Goal: Task Accomplishment & Management: Use online tool/utility

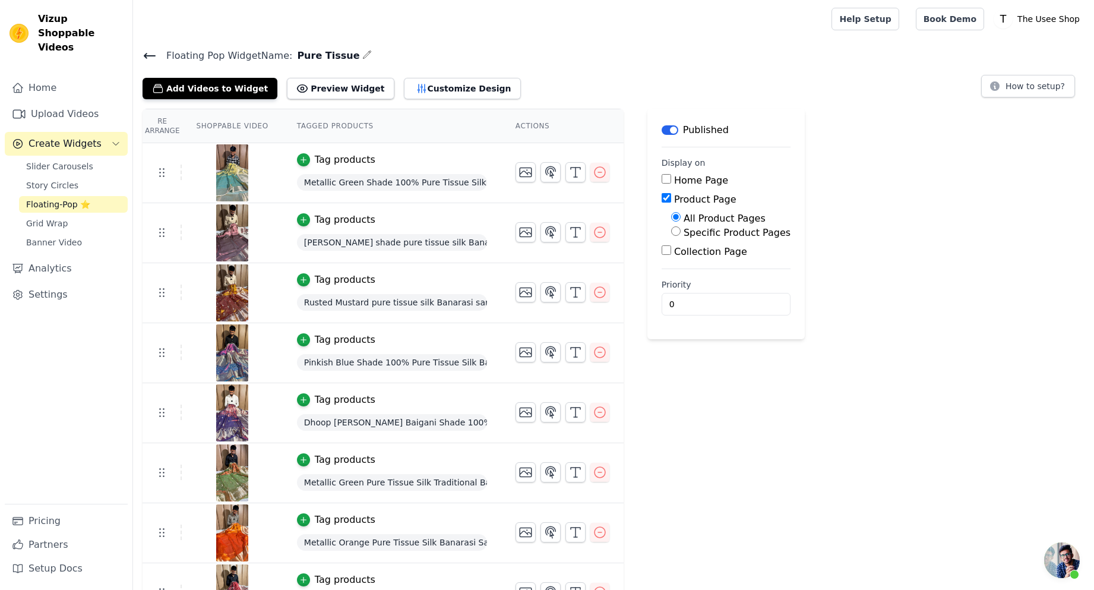
scroll to position [291, 0]
click at [70, 102] on link "Upload Videos" at bounding box center [66, 114] width 123 height 24
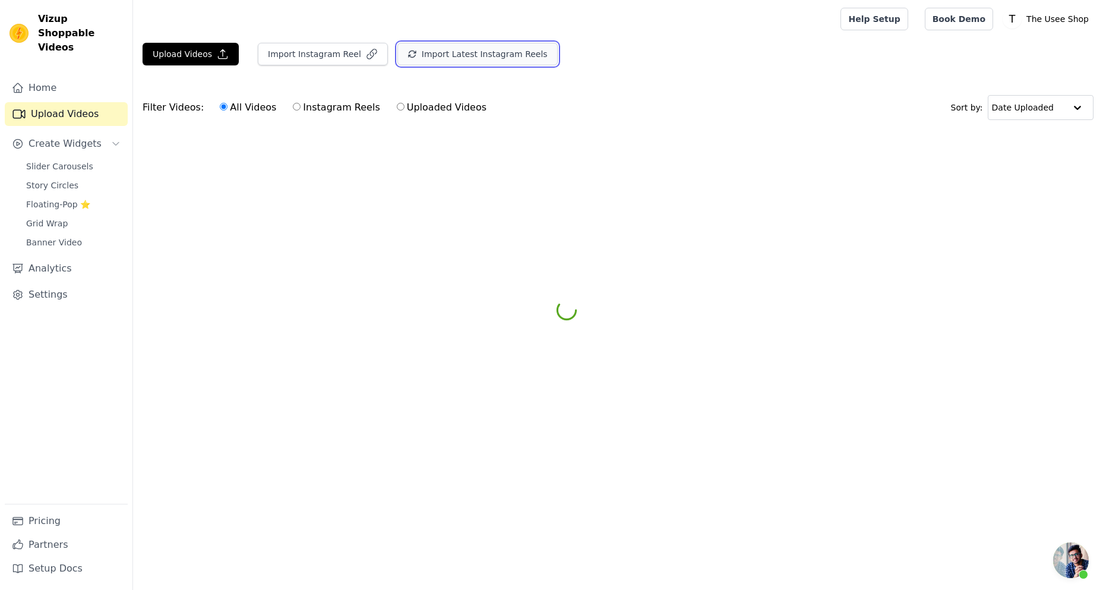
click at [492, 52] on button "Import Latest Instagram Reels" at bounding box center [477, 54] width 160 height 23
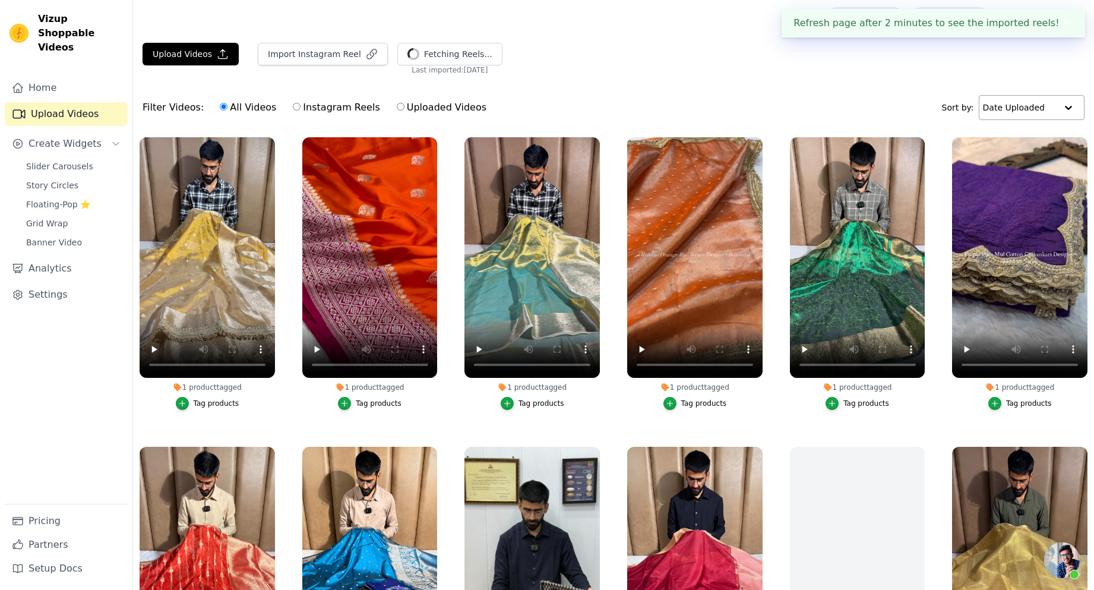
click at [1015, 104] on input "text" at bounding box center [1020, 108] width 74 height 24
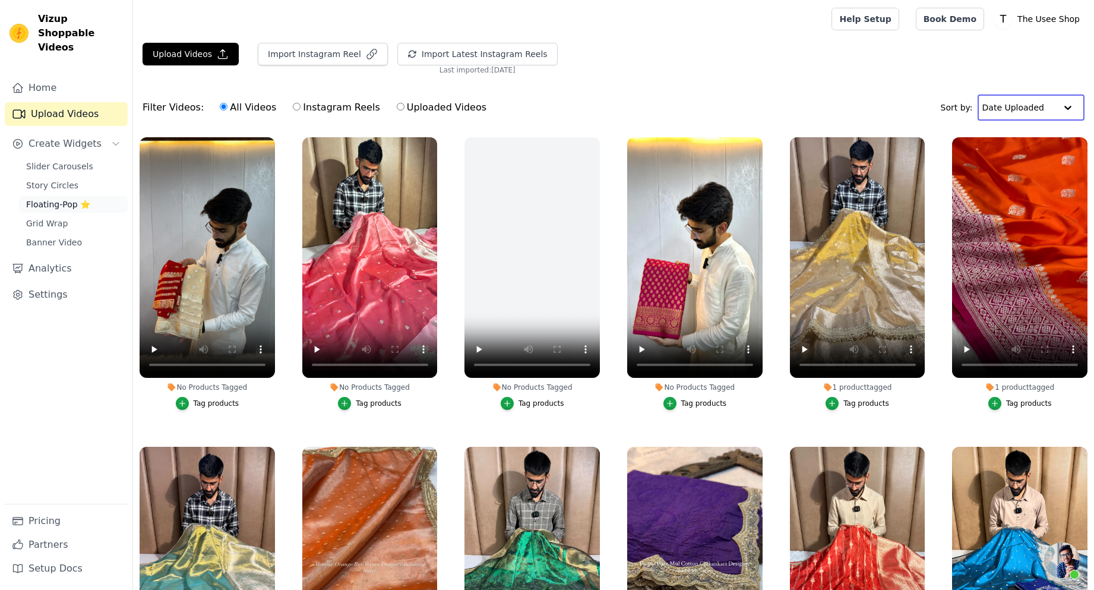
click at [72, 198] on span "Floating-Pop ⭐" at bounding box center [58, 204] width 64 height 12
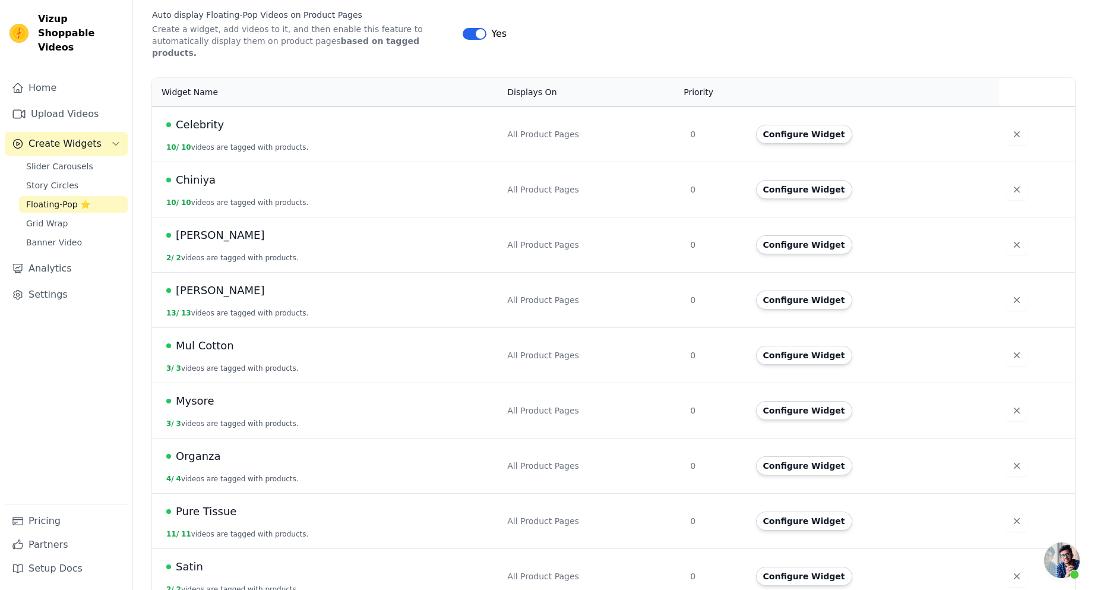
scroll to position [238, 0]
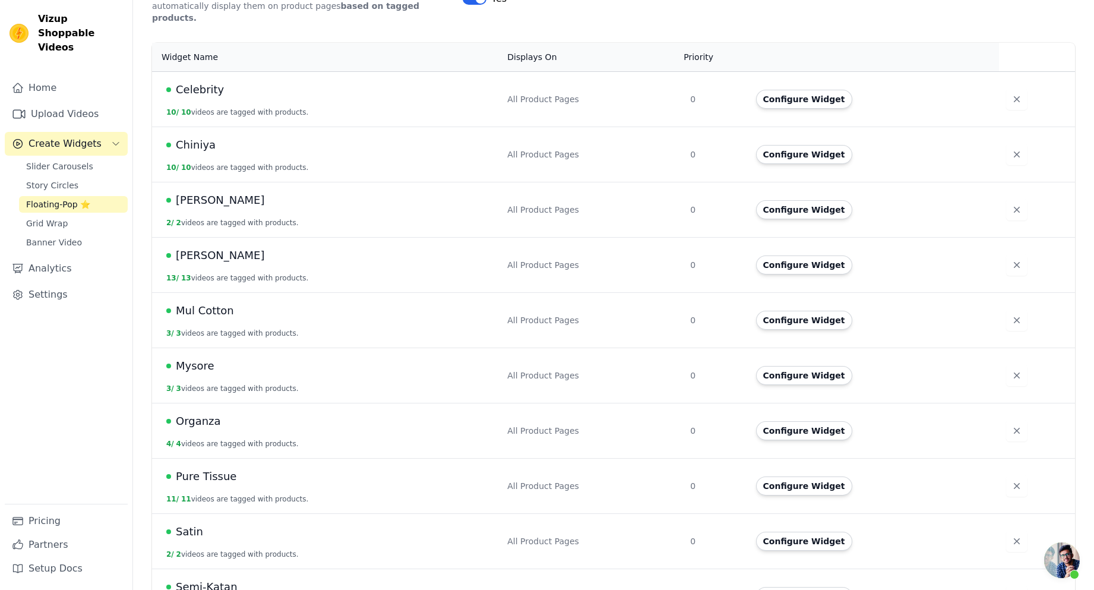
click at [788, 185] on td "Configure Widget" at bounding box center [874, 209] width 251 height 55
click at [801, 200] on button "Configure Widget" at bounding box center [804, 209] width 96 height 19
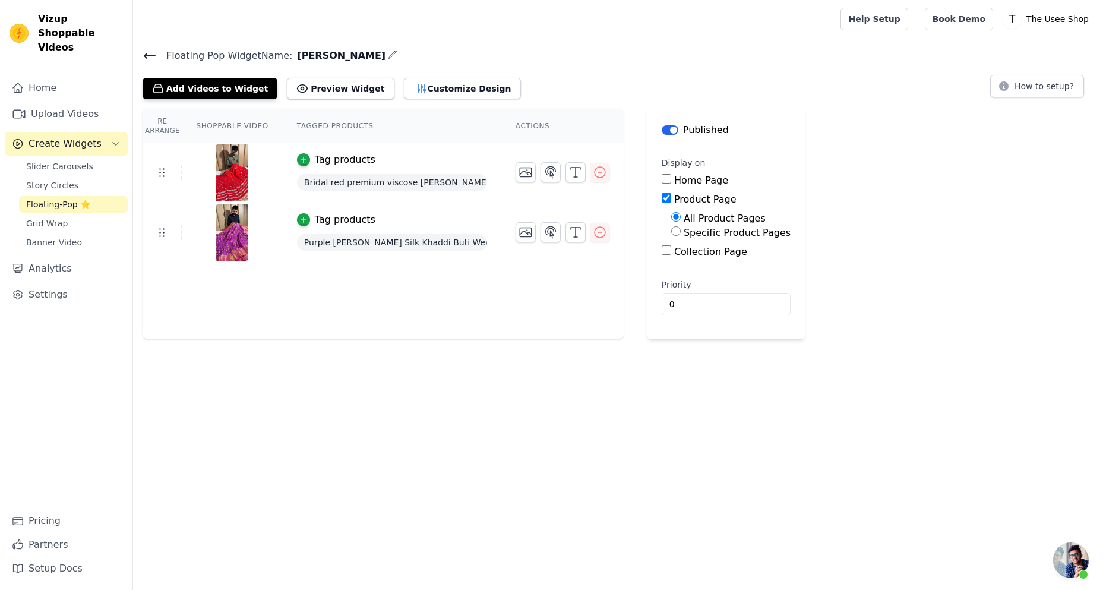
click at [149, 58] on icon at bounding box center [150, 56] width 14 height 14
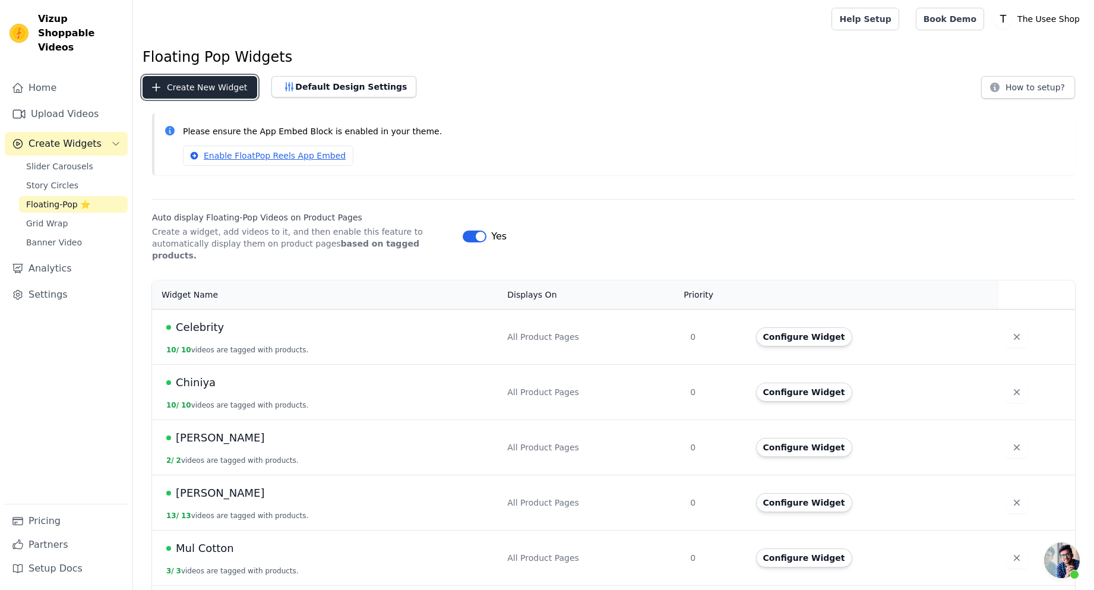
click at [200, 93] on button "Create New Widget" at bounding box center [200, 87] width 115 height 23
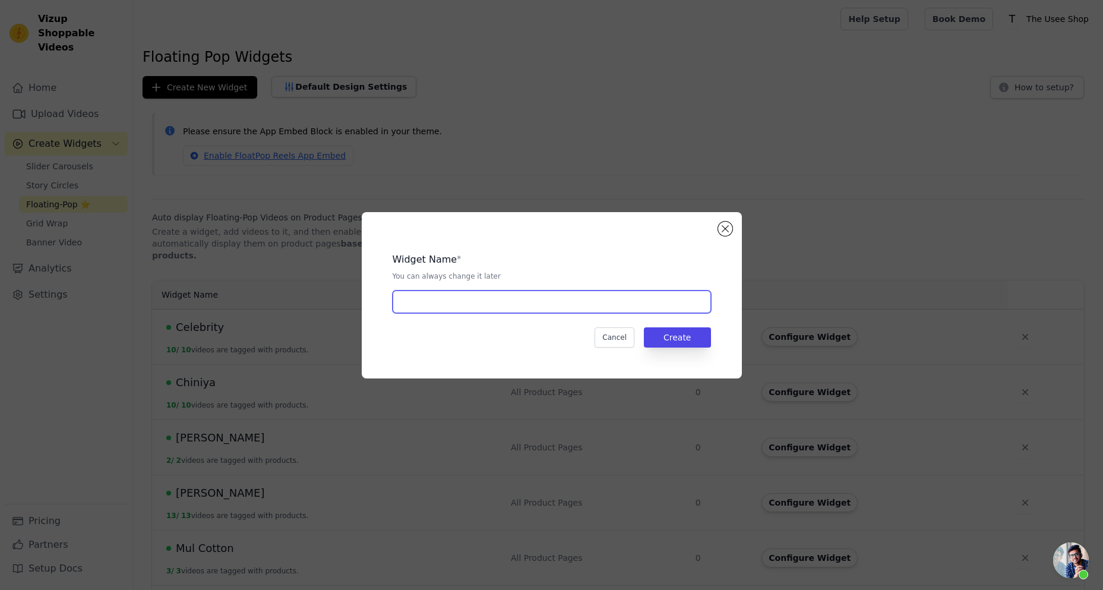
click at [558, 309] on input "text" at bounding box center [552, 301] width 318 height 23
type input "Pure Banarasi Silk"
click at [686, 330] on button "Create" at bounding box center [677, 337] width 67 height 20
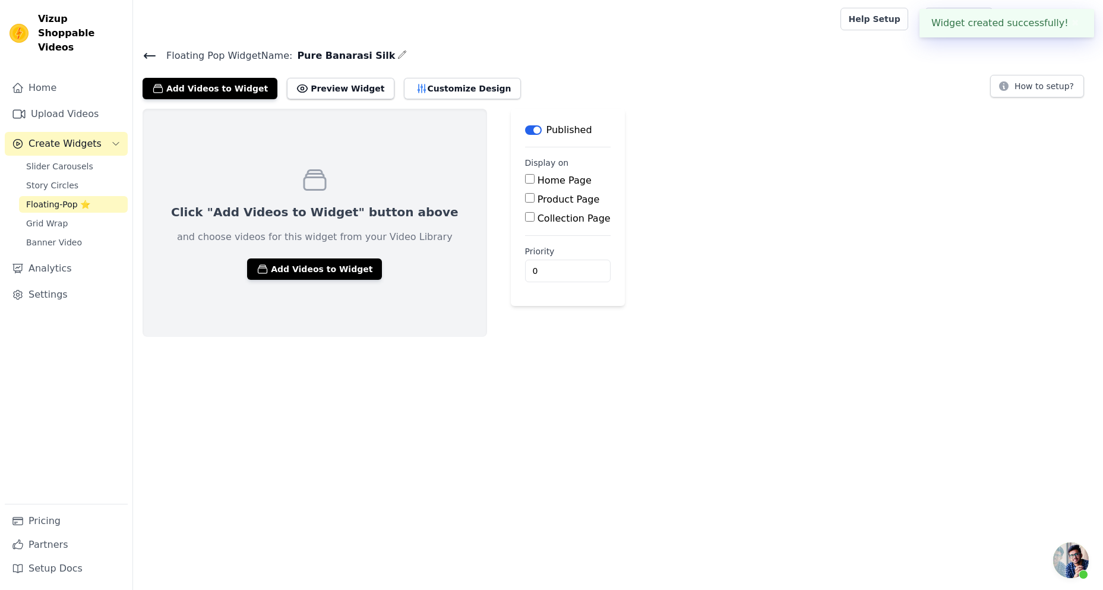
click at [538, 198] on label "Product Page" at bounding box center [569, 199] width 62 height 11
click at [525, 198] on input "Product Page" at bounding box center [530, 198] width 10 height 10
checkbox input "true"
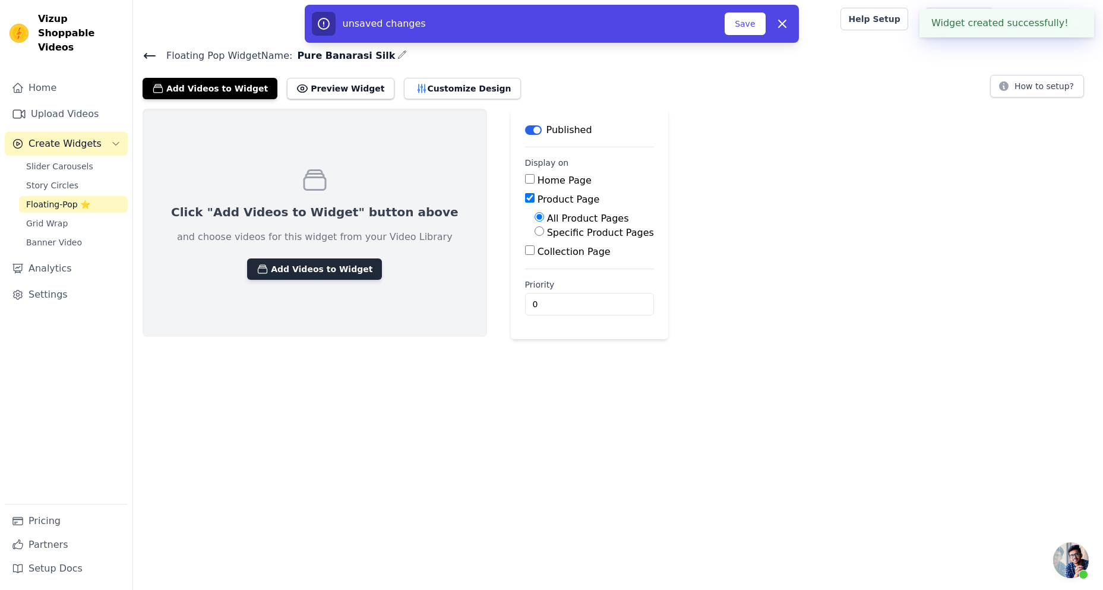
click at [316, 264] on button "Add Videos to Widget" at bounding box center [314, 268] width 135 height 21
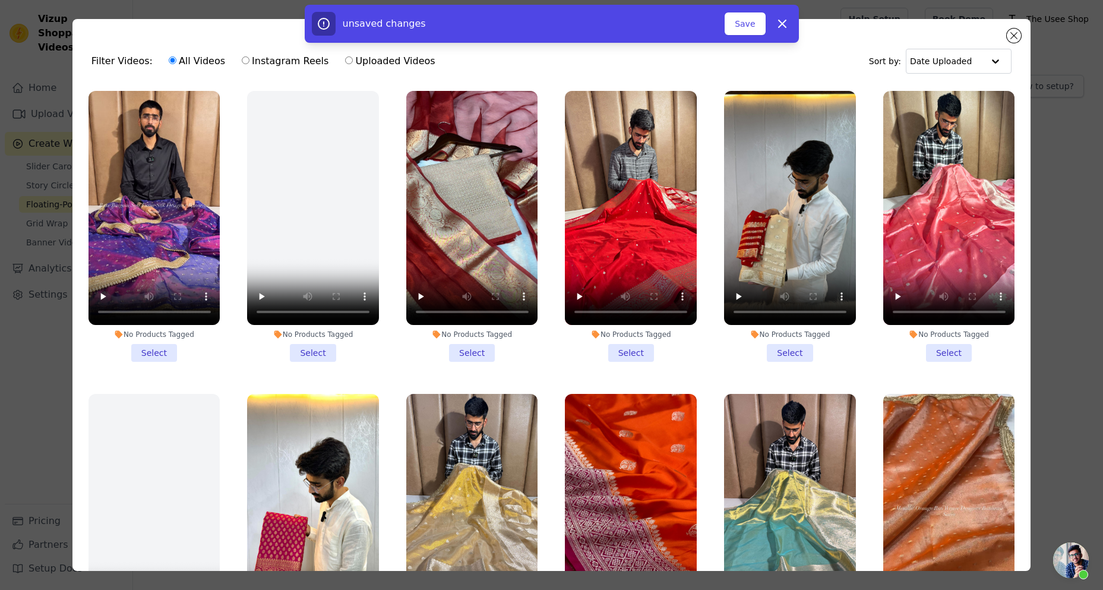
click at [933, 353] on li "No Products Tagged Select" at bounding box center [949, 226] width 132 height 271
click at [0, 0] on input "No Products Tagged Select" at bounding box center [0, 0] width 0 height 0
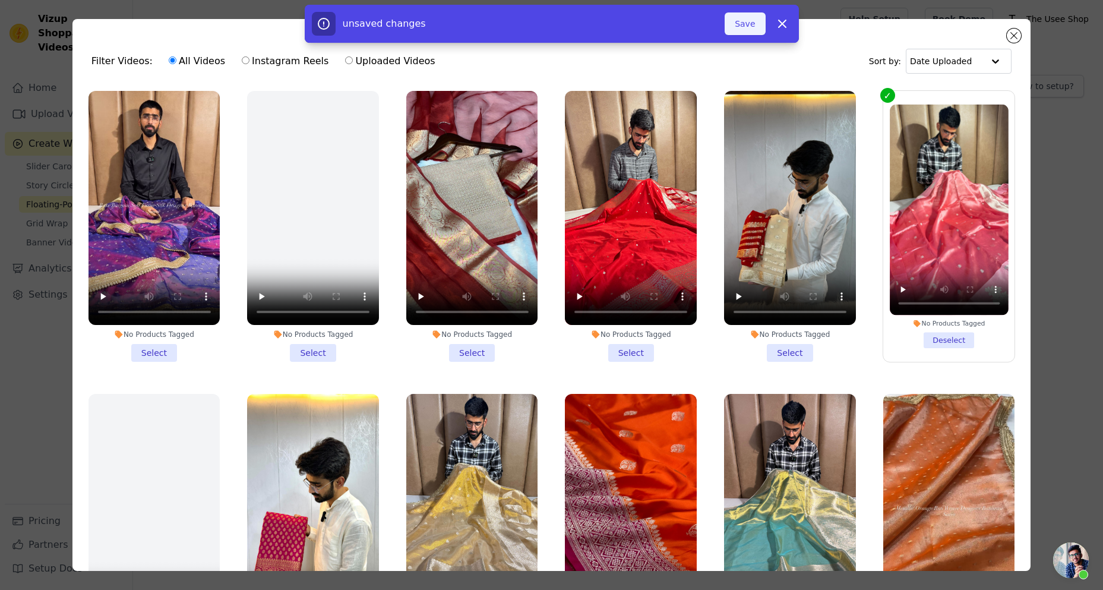
click at [754, 24] on button "Save" at bounding box center [745, 23] width 40 height 23
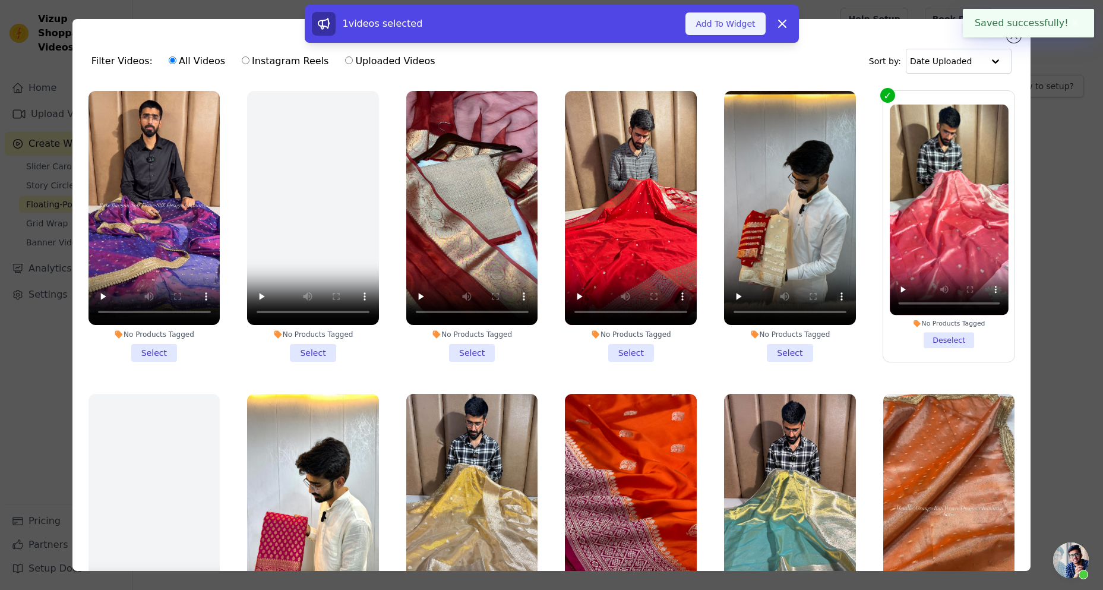
click at [712, 26] on button "Add To Widget" at bounding box center [726, 23] width 80 height 23
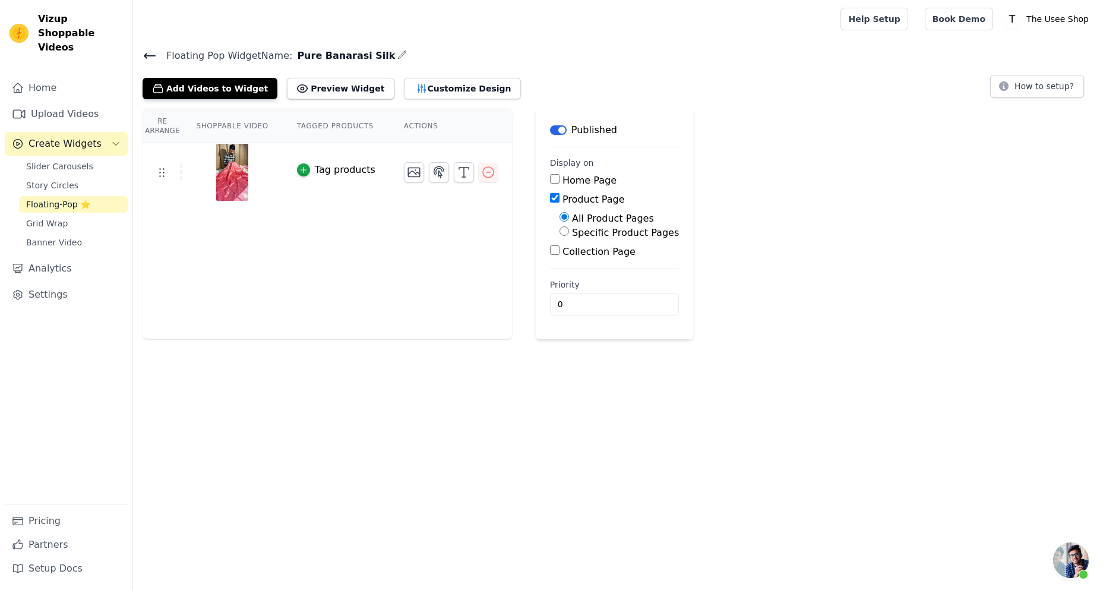
click at [338, 168] on div "Tag products" at bounding box center [345, 170] width 61 height 14
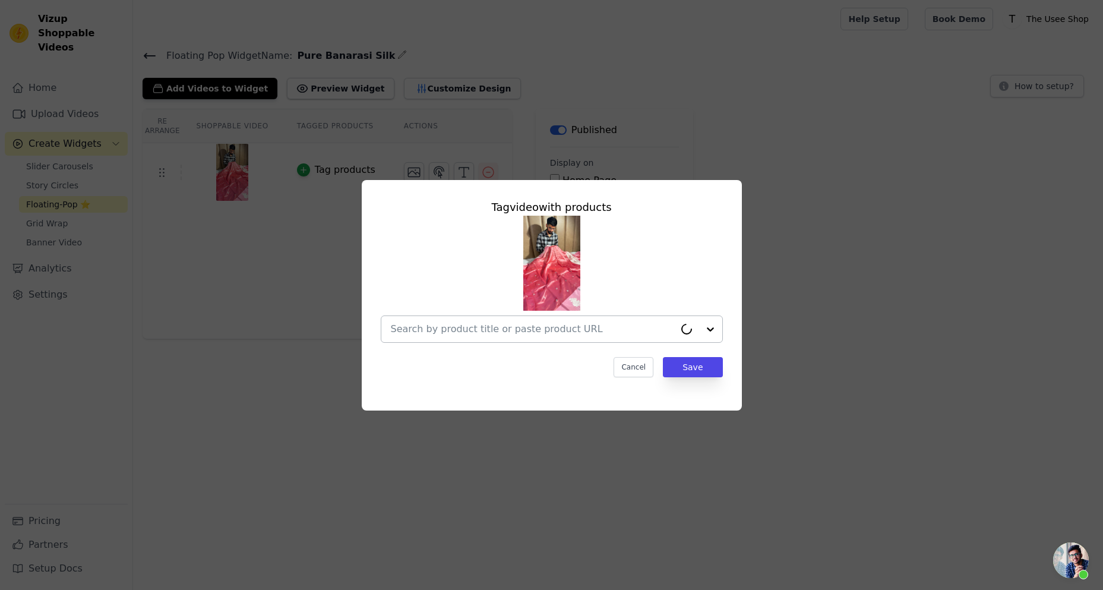
click at [532, 331] on input "text" at bounding box center [533, 329] width 284 height 14
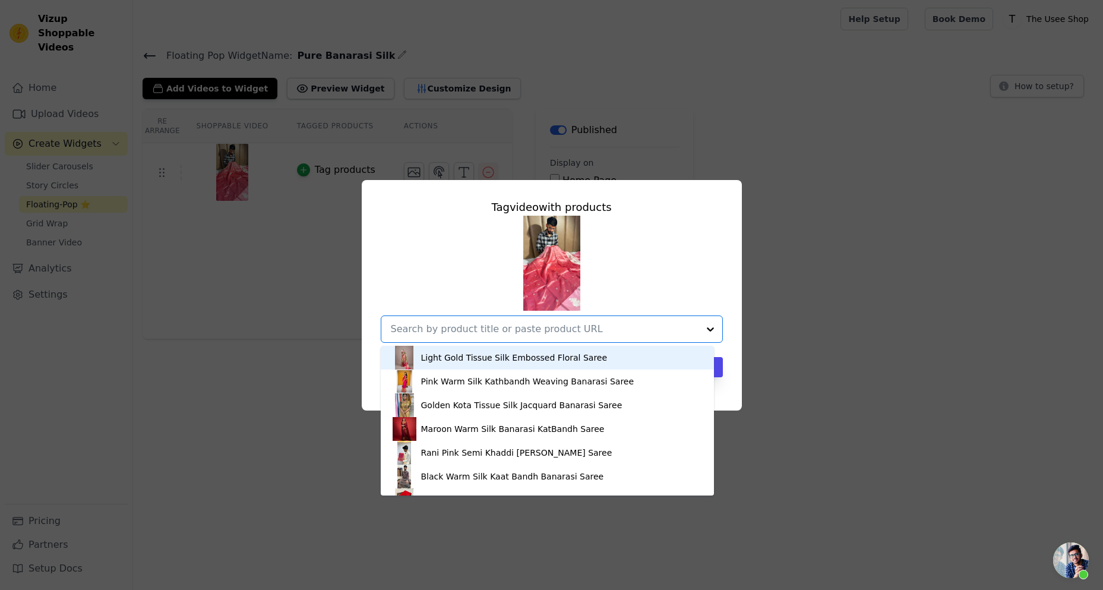
paste input "VGS-82"
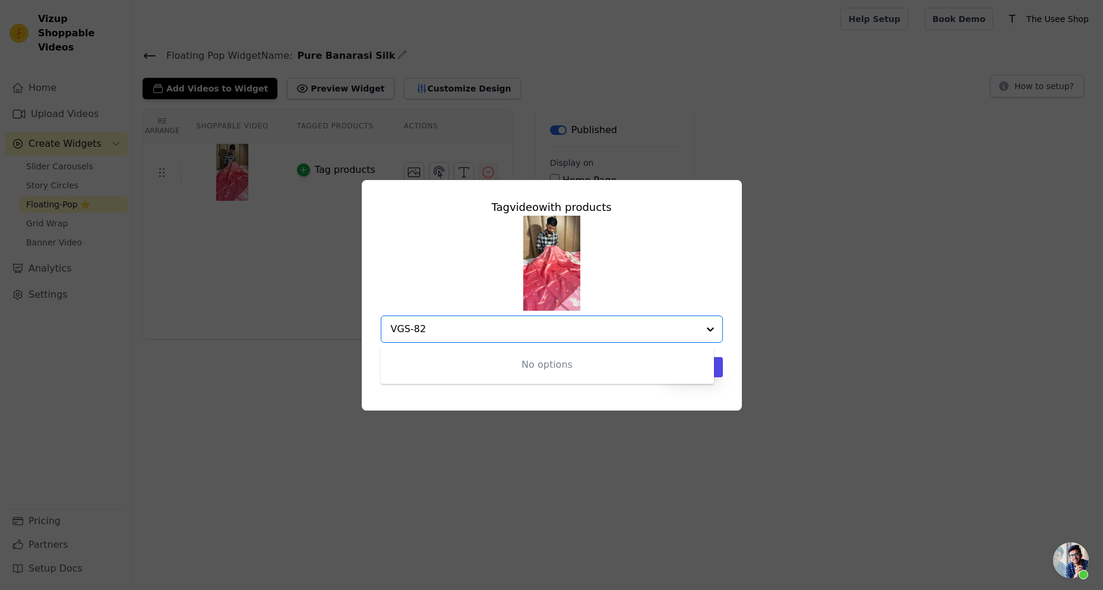
type input "VGS-82"
click at [550, 335] on input "text" at bounding box center [545, 329] width 308 height 14
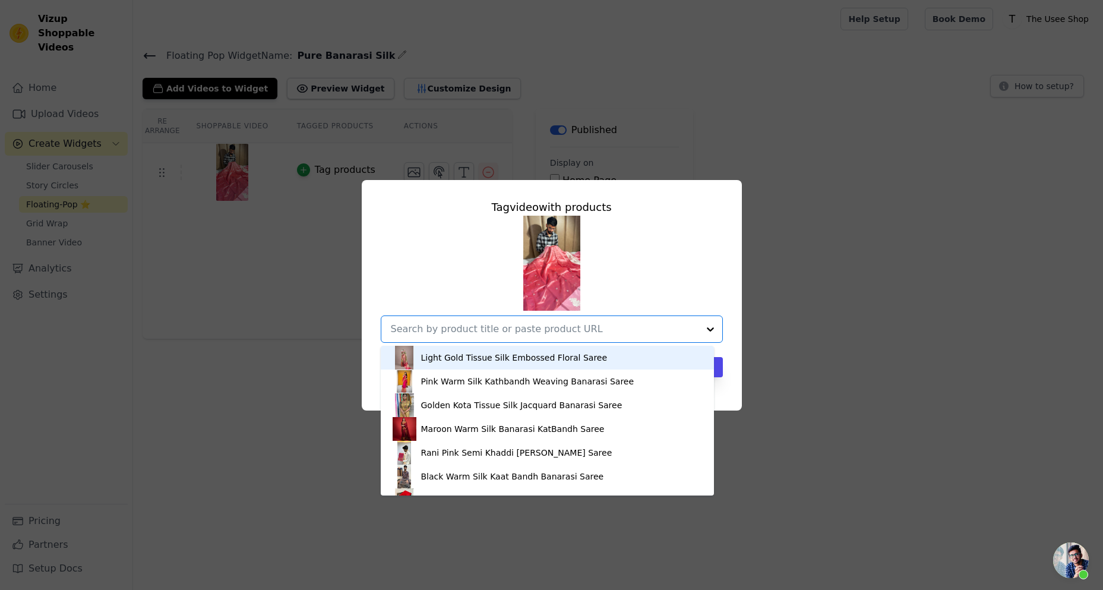
paste input "[URL][DOMAIN_NAME]"
type input "[URL][DOMAIN_NAME]"
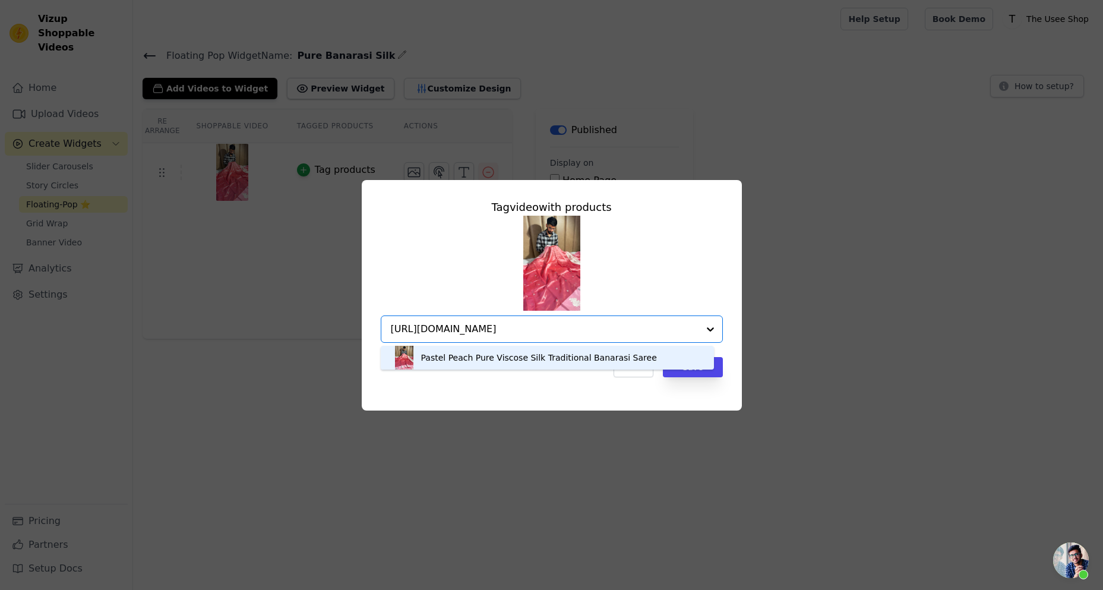
click at [538, 354] on div "Pastel Peach Pure Viscose Silk Traditional Banarasi Saree" at bounding box center [539, 358] width 236 height 12
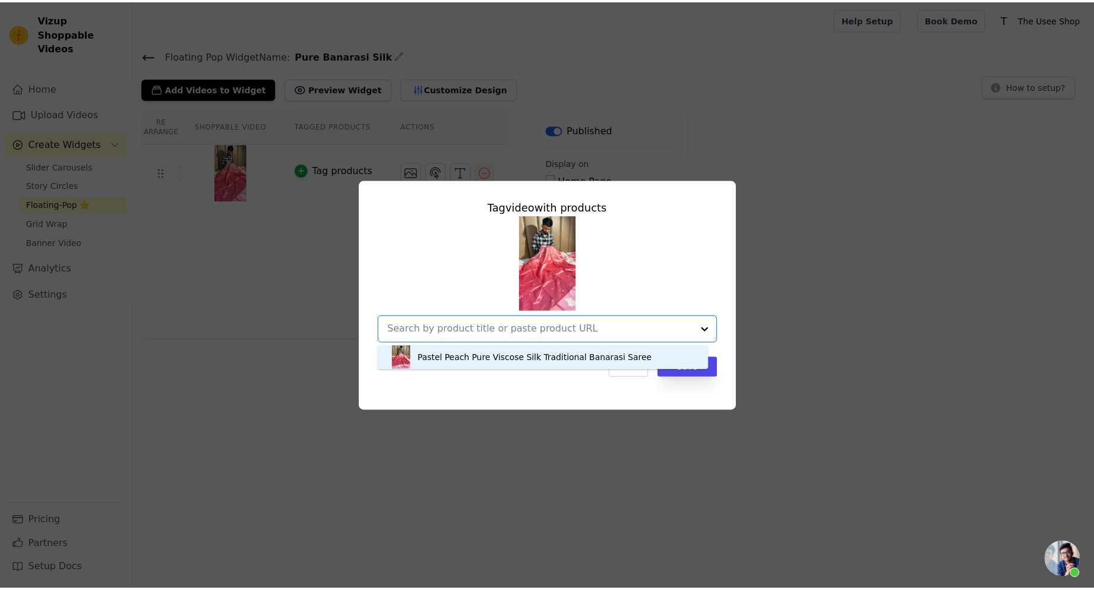
scroll to position [0, 0]
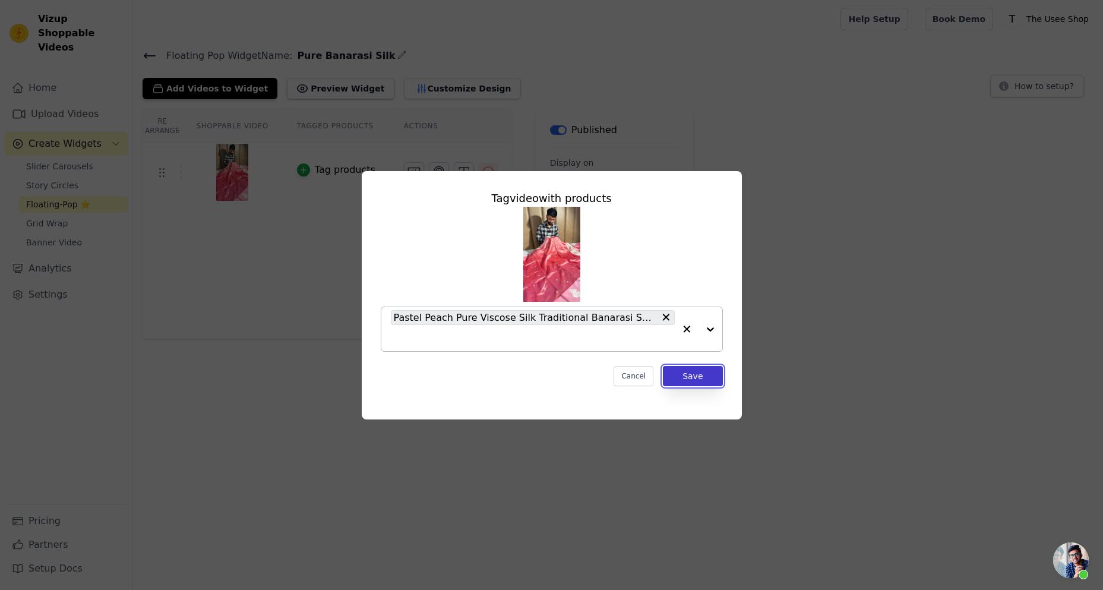
click at [706, 368] on button "Save" at bounding box center [692, 376] width 59 height 20
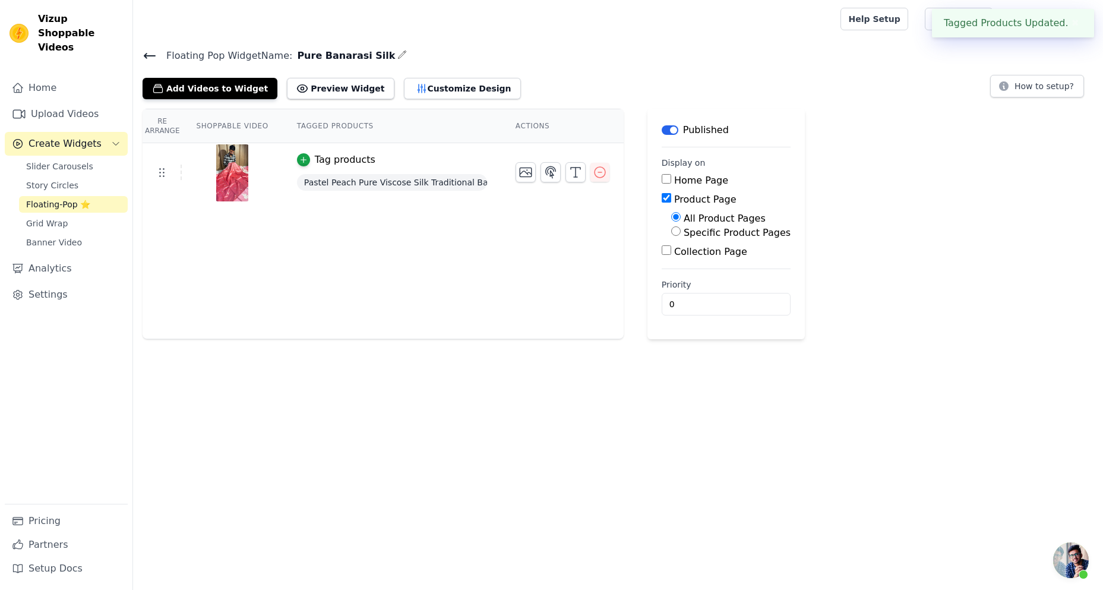
click at [150, 56] on icon at bounding box center [150, 56] width 14 height 14
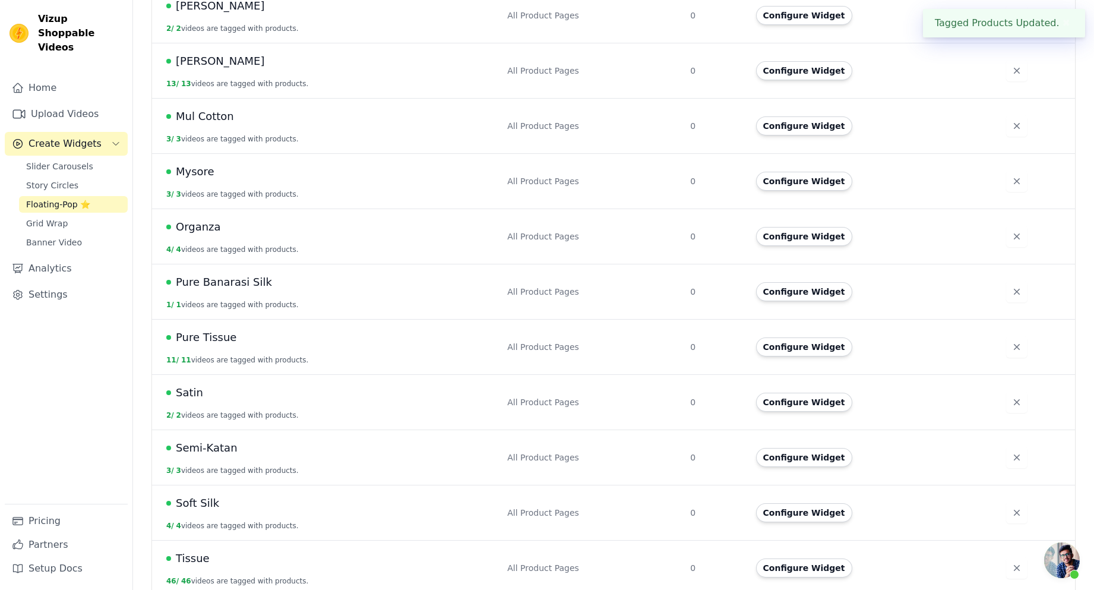
scroll to position [485, 0]
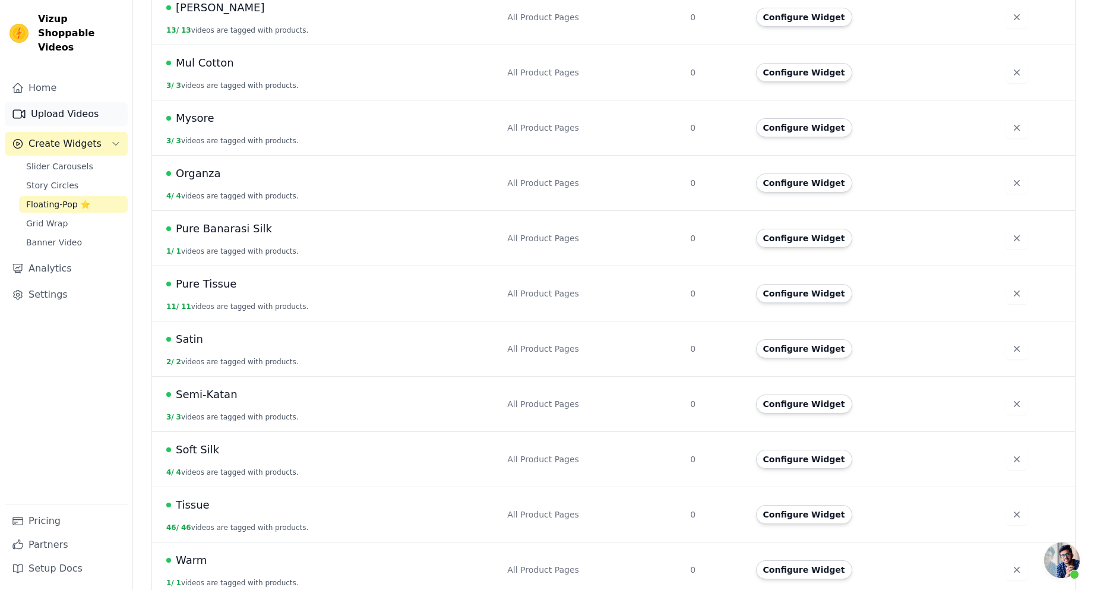
click at [102, 102] on link "Upload Videos" at bounding box center [66, 114] width 123 height 24
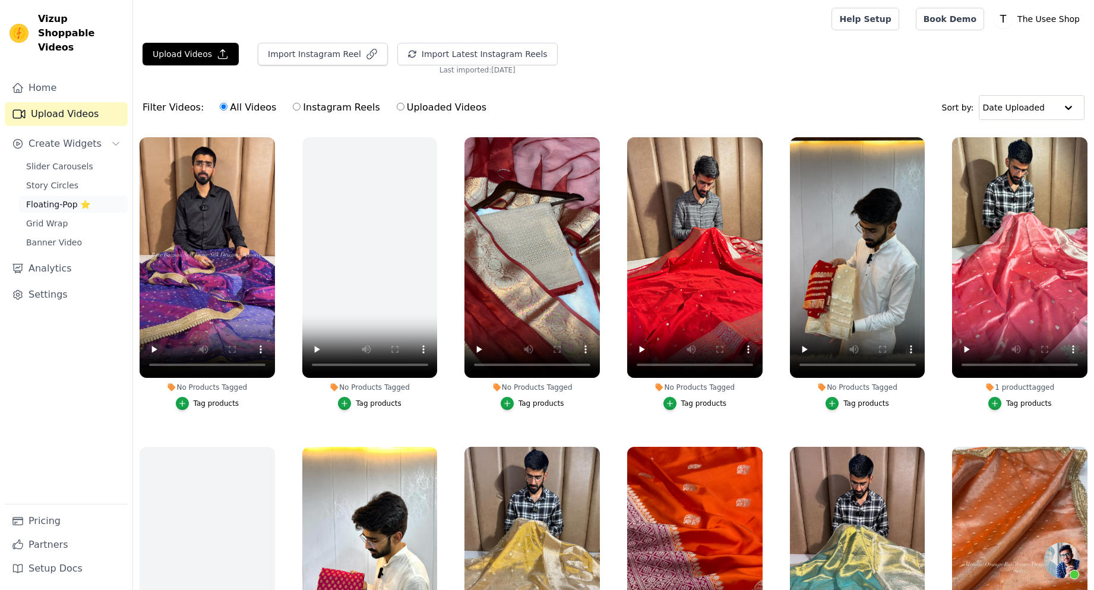
click at [89, 196] on link "Floating-Pop ⭐" at bounding box center [73, 204] width 109 height 17
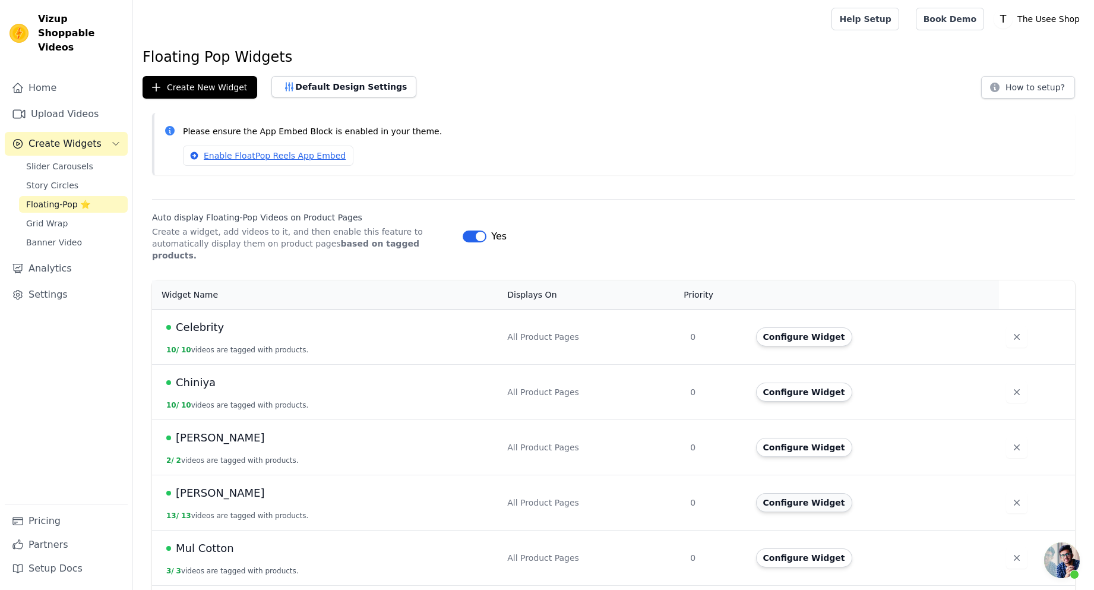
click at [794, 493] on button "Configure Widget" at bounding box center [804, 502] width 96 height 19
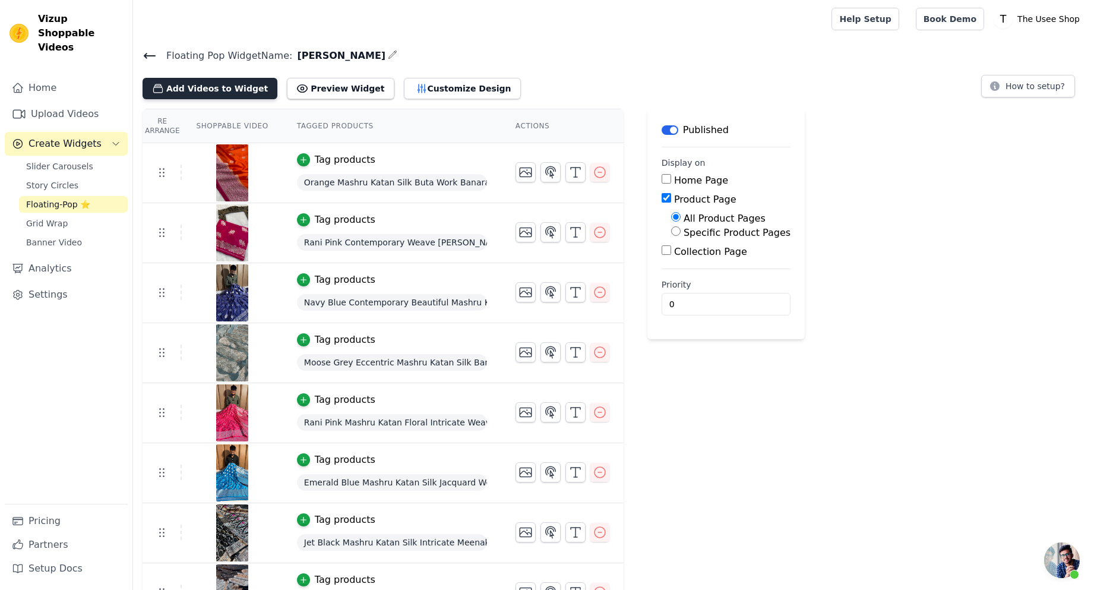
click at [198, 87] on button "Add Videos to Widget" at bounding box center [210, 88] width 135 height 21
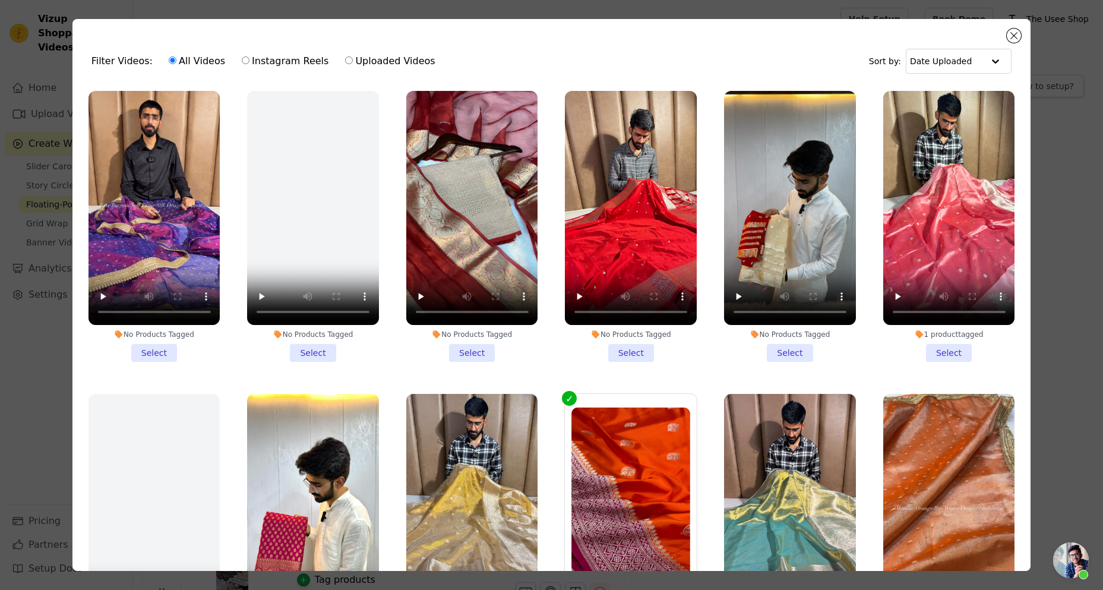
click at [615, 345] on li "No Products Tagged Select" at bounding box center [631, 226] width 132 height 271
click at [0, 0] on input "No Products Tagged Select" at bounding box center [0, 0] width 0 height 0
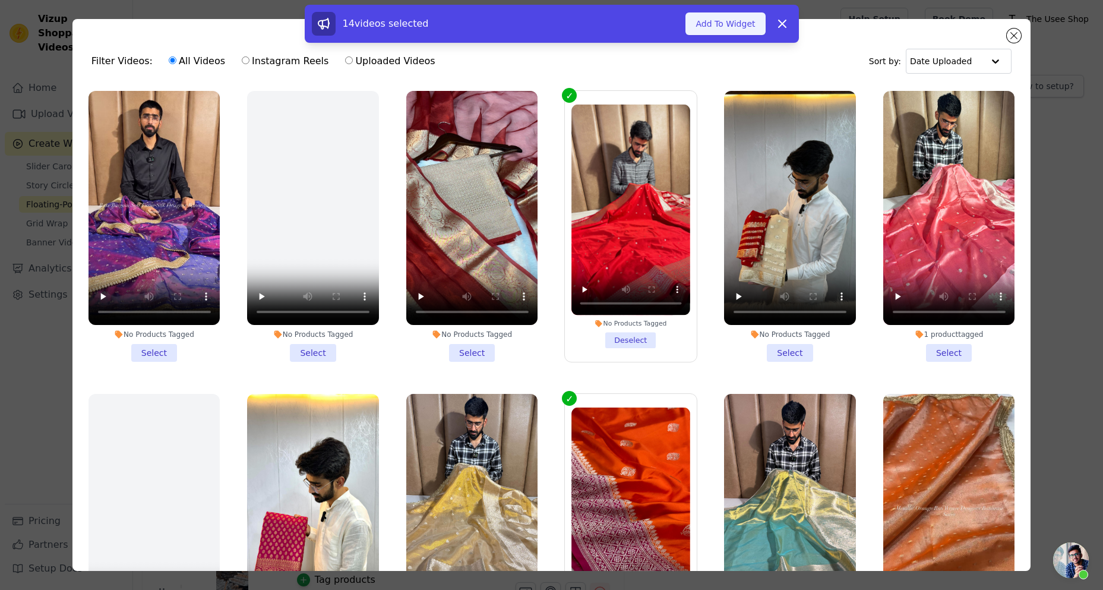
click at [737, 21] on button "Add To Widget" at bounding box center [726, 23] width 80 height 23
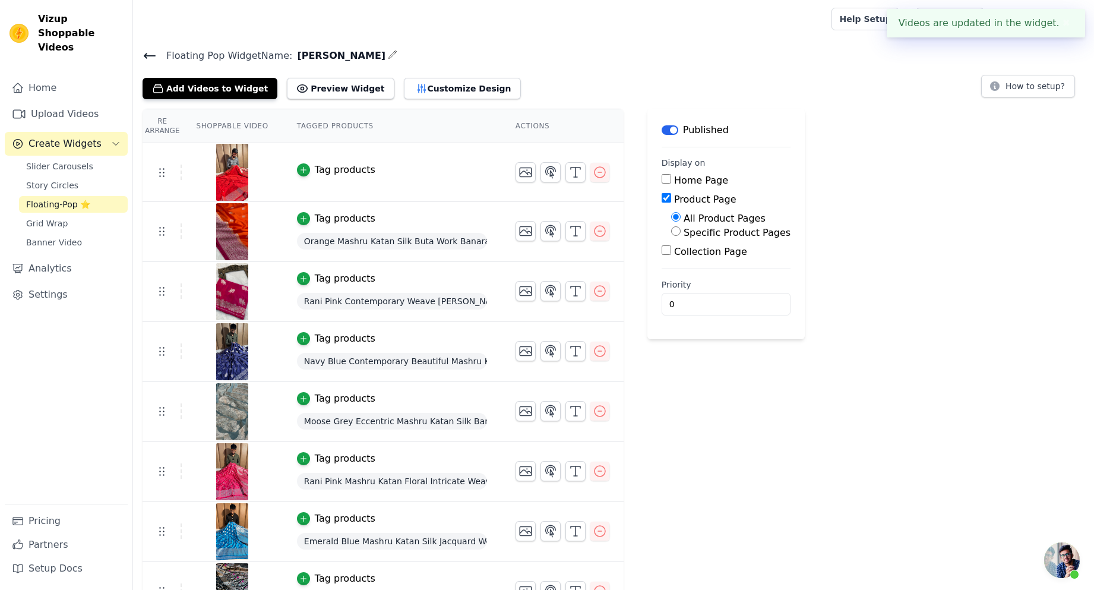
click at [344, 166] on div "Tag products" at bounding box center [345, 170] width 61 height 14
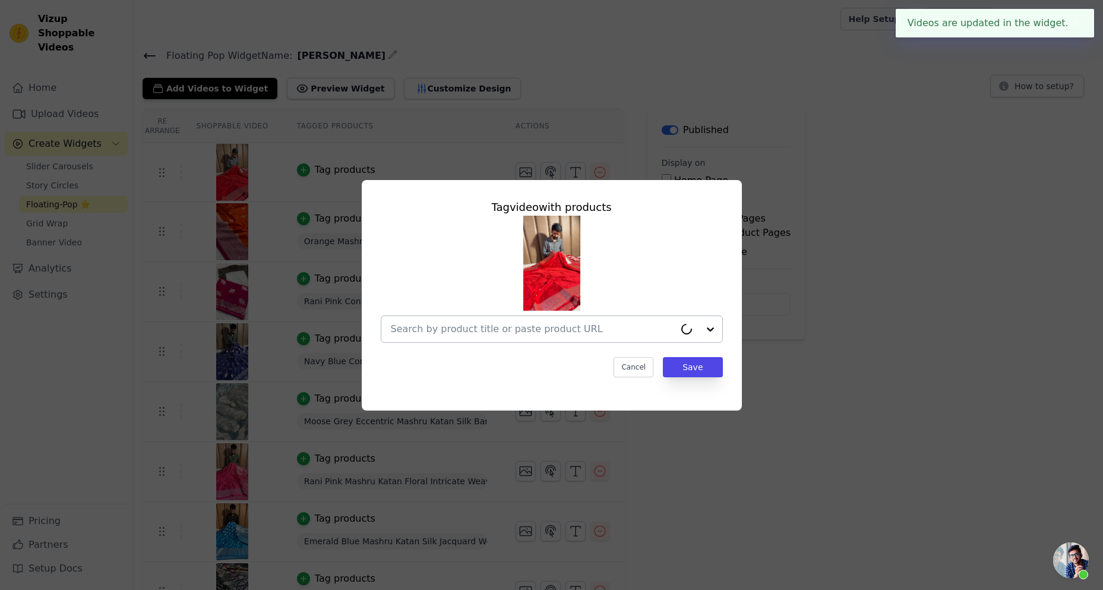
click at [532, 323] on input "text" at bounding box center [533, 329] width 284 height 14
paste input "[URL][DOMAIN_NAME][PERSON_NAME]"
type input "[URL][DOMAIN_NAME][PERSON_NAME]"
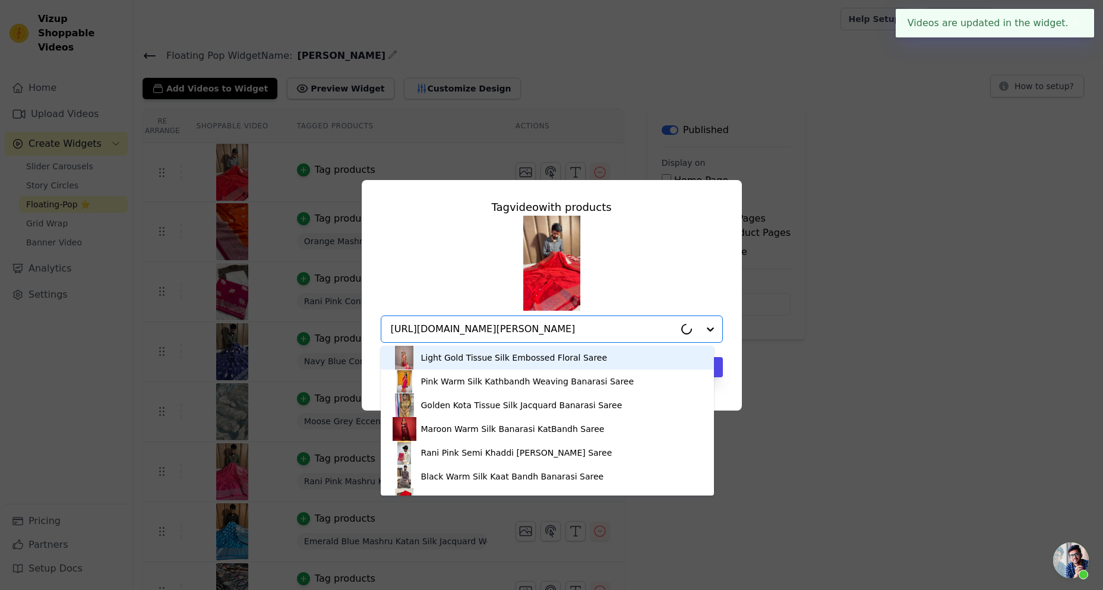
scroll to position [0, 40]
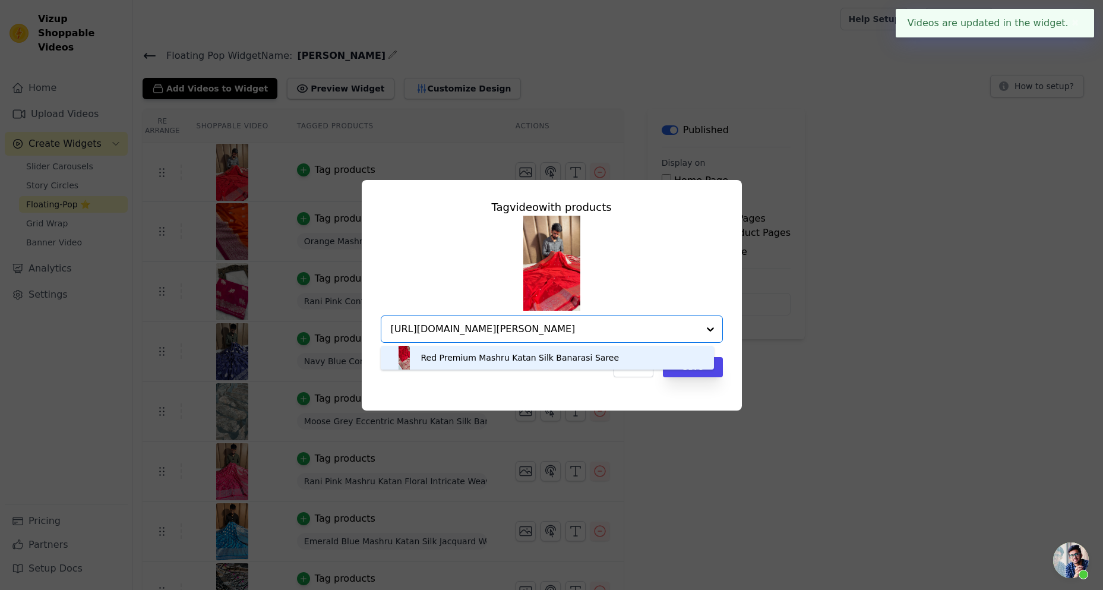
click at [550, 352] on div "Red Premium Mashru Katan Silk Banarasi Saree" at bounding box center [520, 358] width 198 height 12
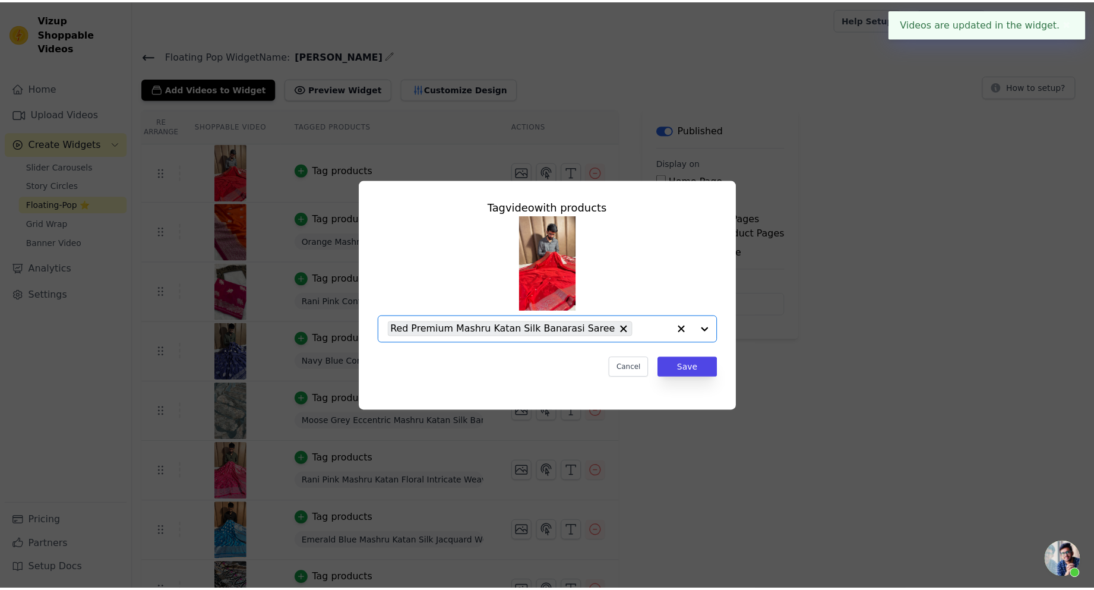
scroll to position [0, 0]
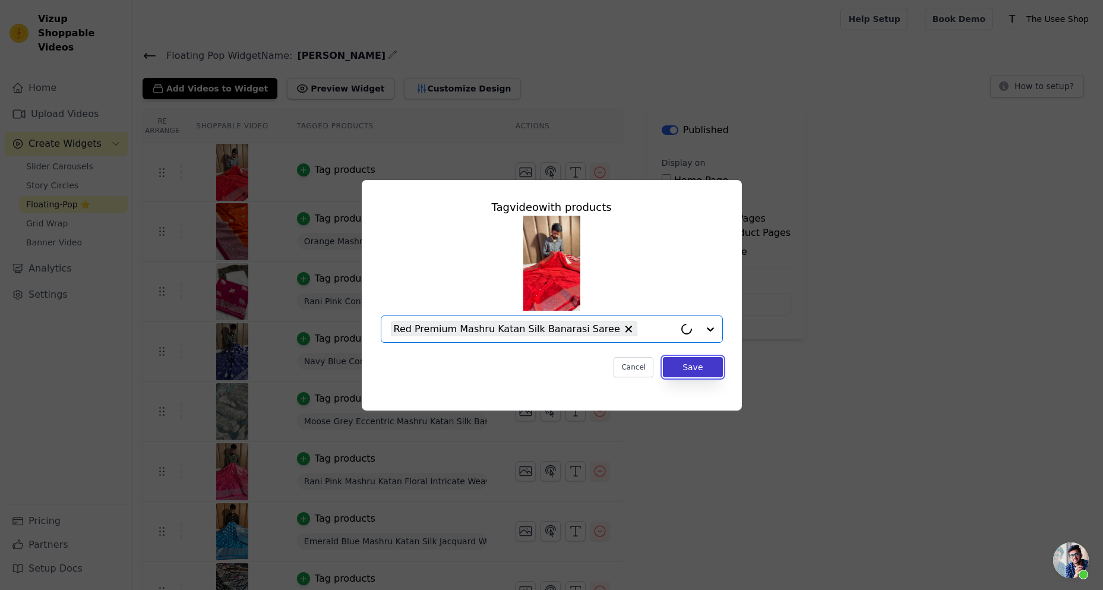
click at [698, 370] on button "Save" at bounding box center [692, 367] width 59 height 20
